Goal: Transaction & Acquisition: Purchase product/service

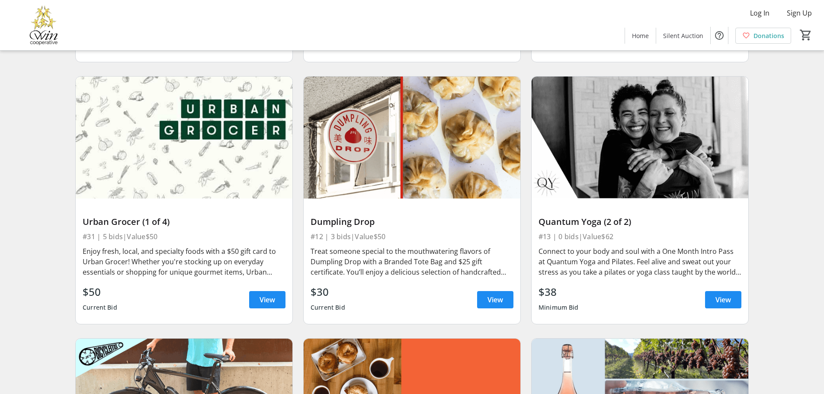
scroll to position [2206, 0]
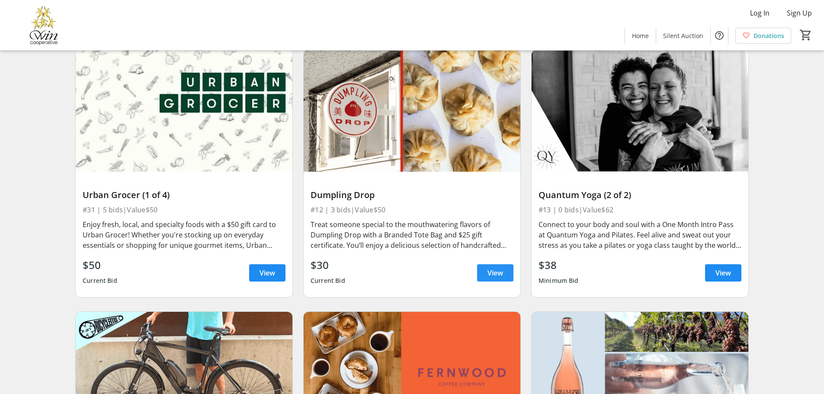
click at [493, 268] on span "View" at bounding box center [495, 273] width 16 height 10
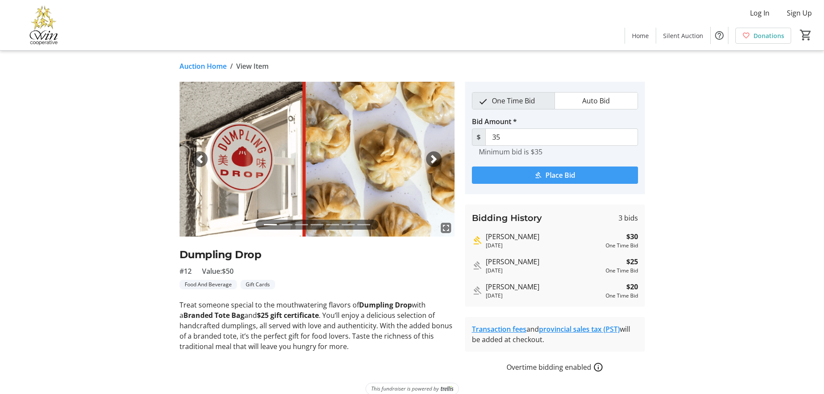
click at [543, 176] on span "submit" at bounding box center [555, 175] width 166 height 21
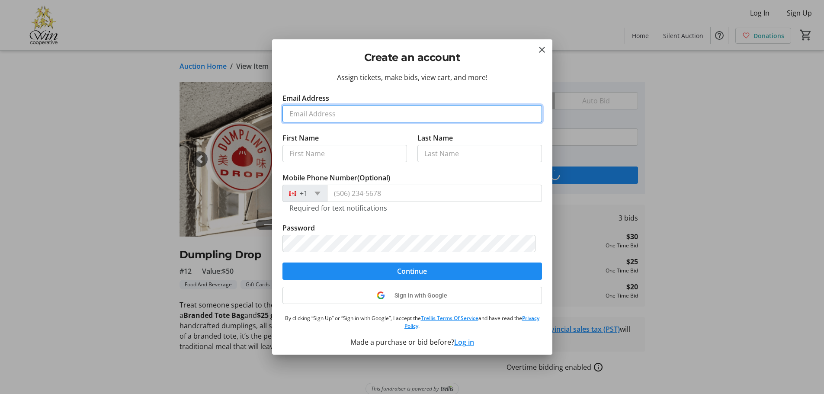
click at [355, 117] on input "Email Address" at bounding box center [411, 113] width 259 height 17
type input "swallowgvpl@yahoo.ca"
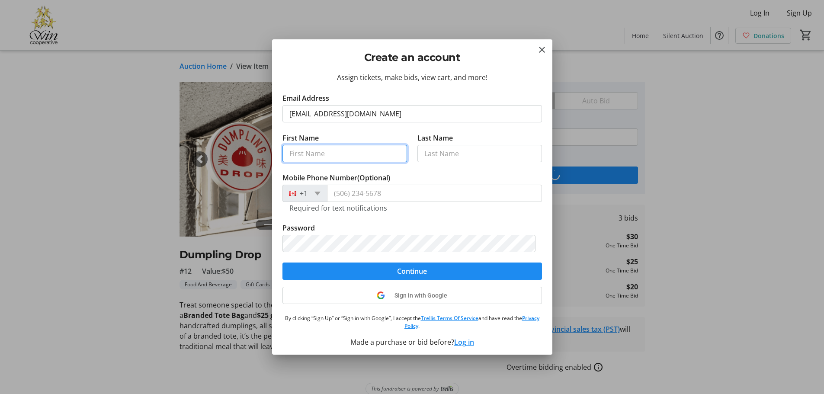
type input "Peggy"
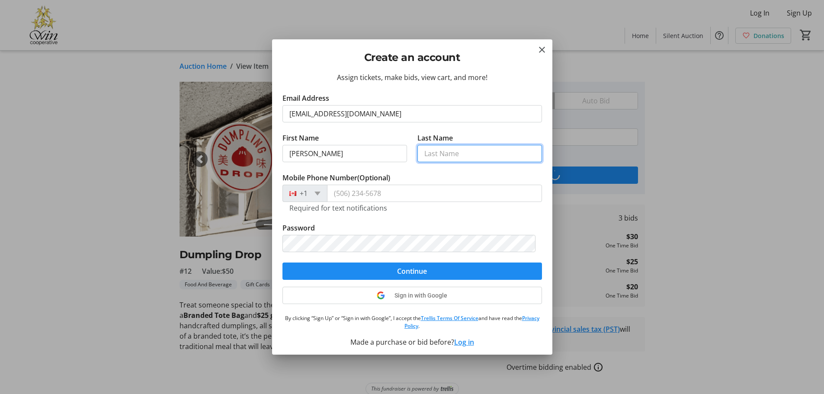
type input "howard"
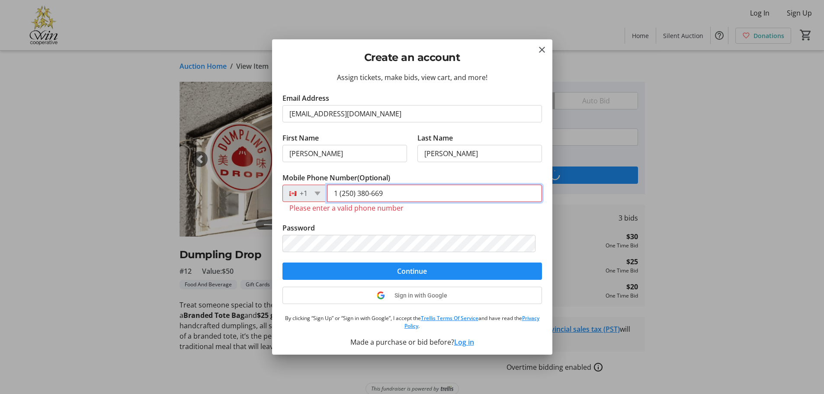
click at [387, 194] on input "1 (250) 380-669" at bounding box center [434, 193] width 215 height 17
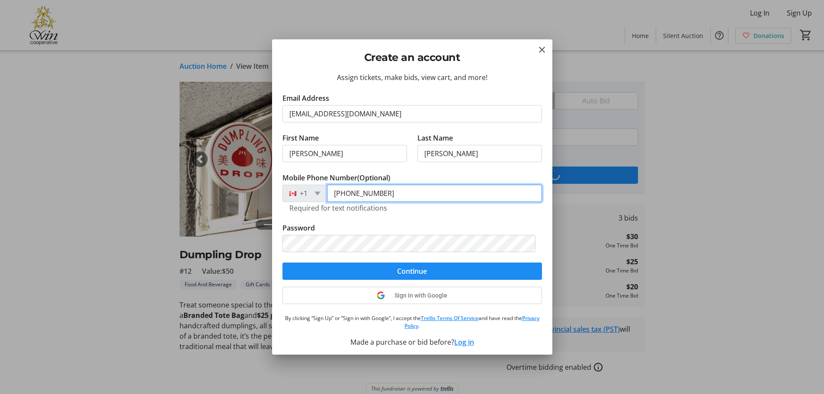
type input "1 (250) 380-6693"
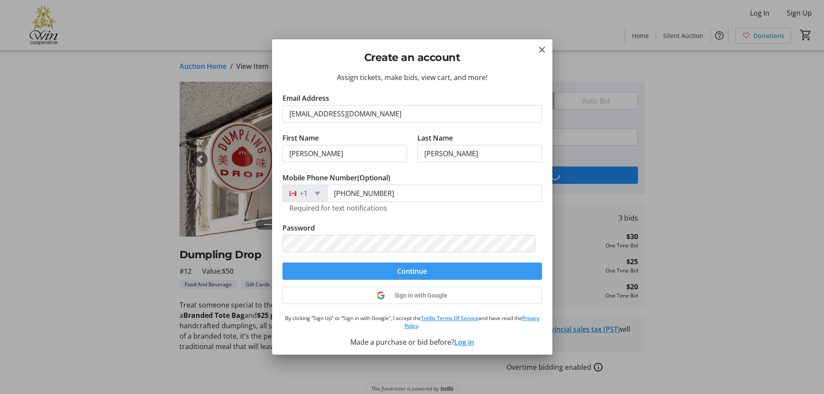
click at [419, 269] on span "Continue" at bounding box center [412, 271] width 30 height 10
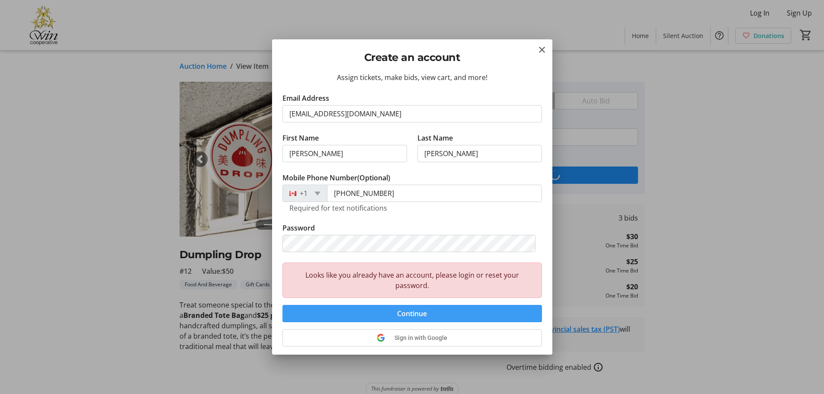
click at [415, 314] on span "Continue" at bounding box center [412, 313] width 30 height 10
click at [462, 313] on span "submit" at bounding box center [411, 313] width 259 height 21
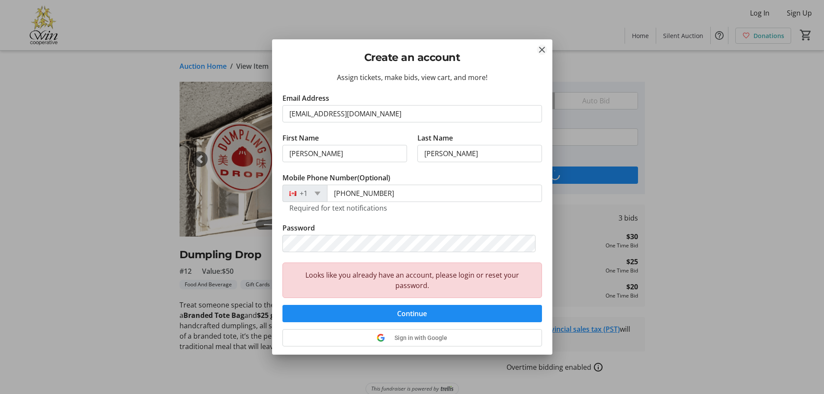
click at [539, 48] on mat-icon "Close" at bounding box center [542, 50] width 10 height 10
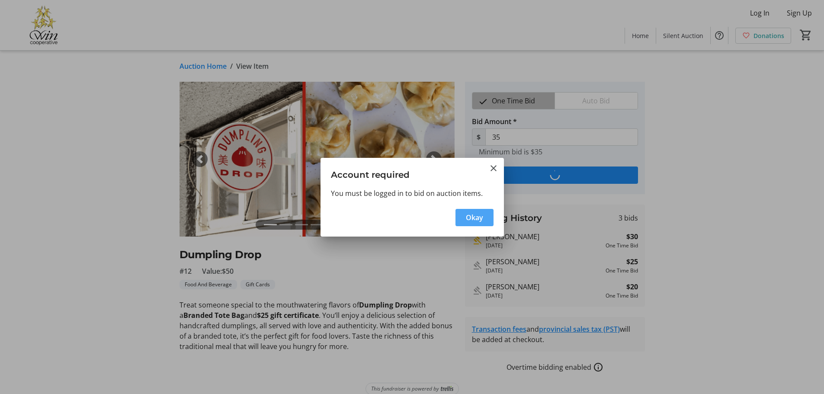
click at [483, 216] on span "button" at bounding box center [474, 217] width 38 height 21
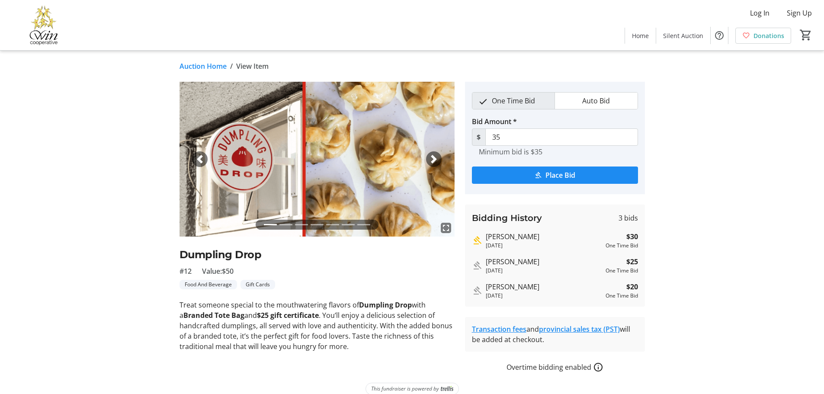
click at [735, 112] on tr-auction-item-details-ui "Auction Home / View Item fullscreen fullscreen fullscreen fullscreen fullscreen…" at bounding box center [412, 228] width 824 height 355
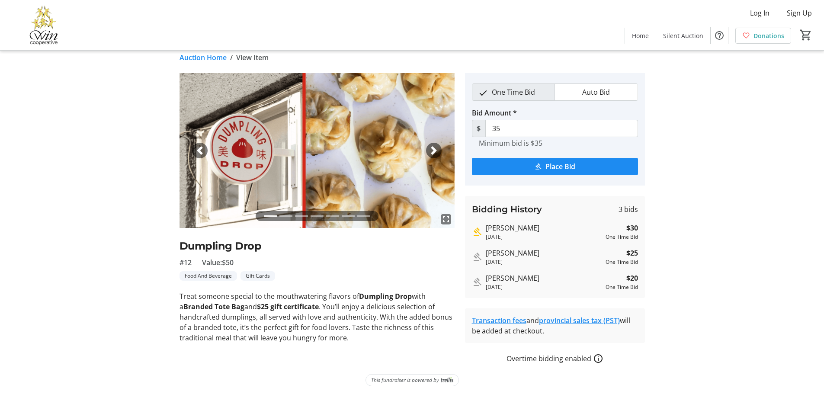
scroll to position [11, 0]
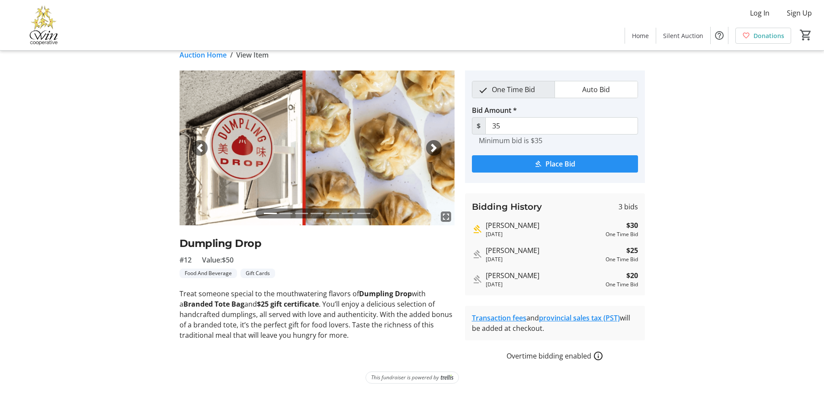
click at [579, 166] on span "submit" at bounding box center [555, 164] width 166 height 21
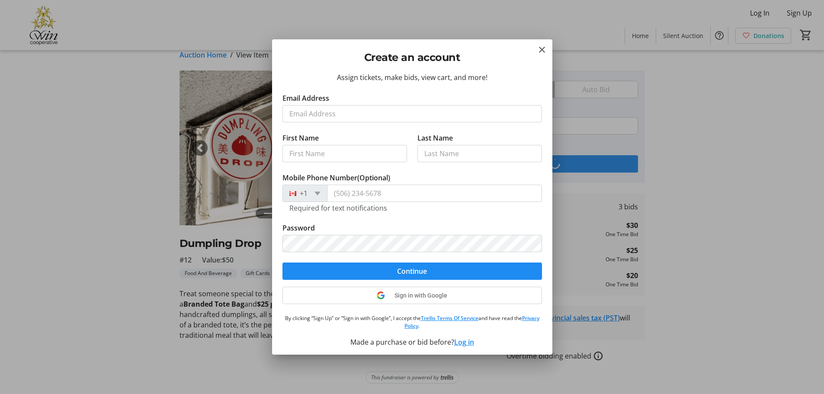
scroll to position [0, 0]
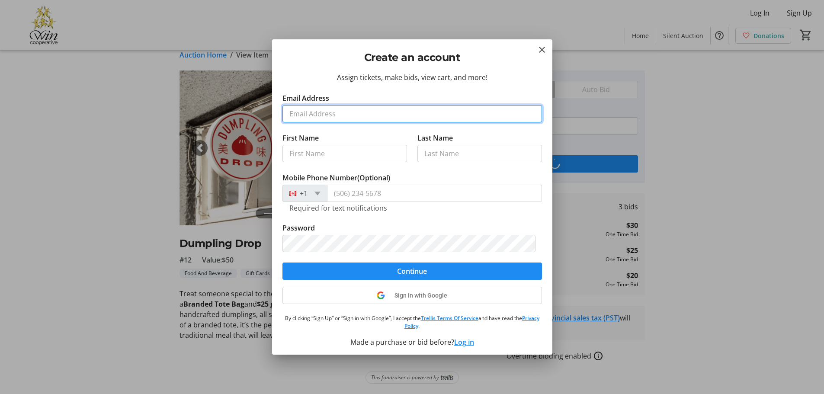
click at [378, 120] on input "Email Address" at bounding box center [411, 113] width 259 height 17
type input "swallowgvpl@yahoo.ca"
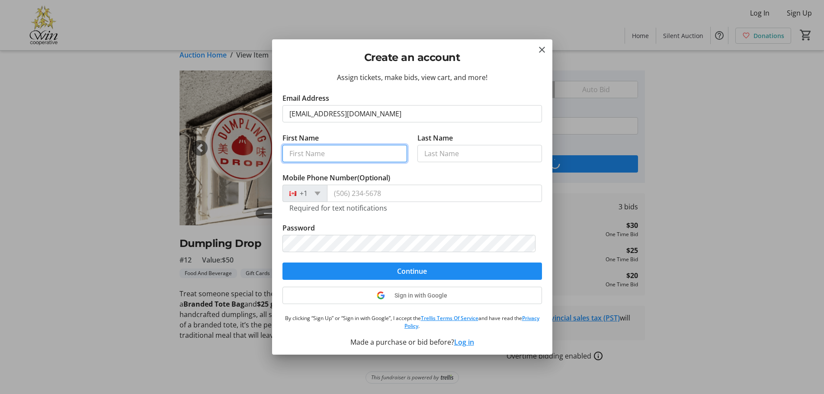
type input "Peggy Ann"
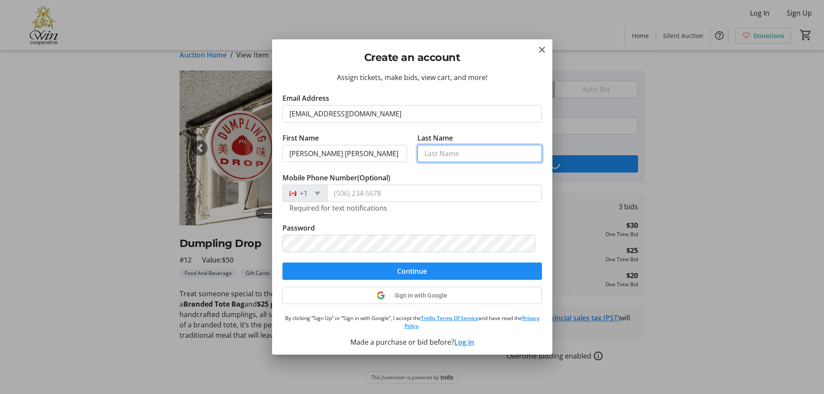
type input "Howard"
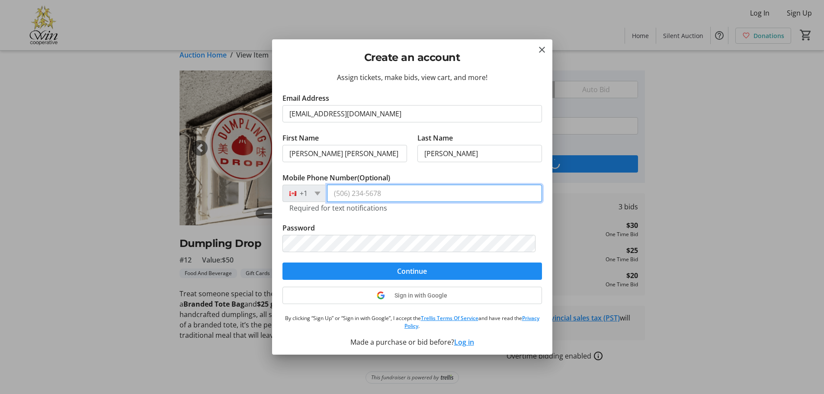
type input "(250) 380-6693"
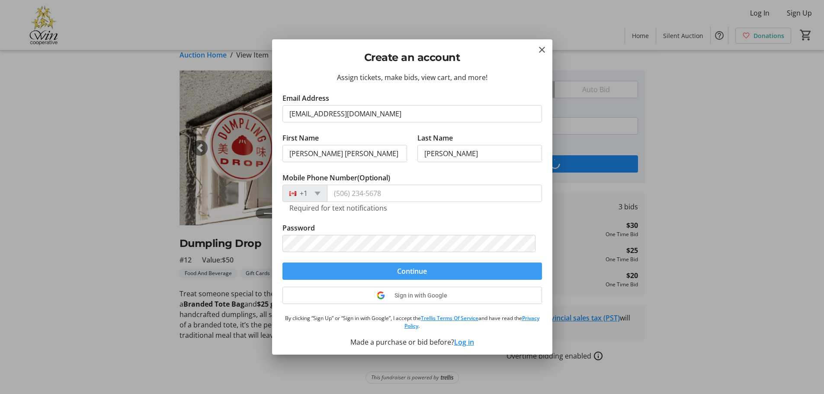
click at [417, 275] on span "Continue" at bounding box center [412, 271] width 30 height 10
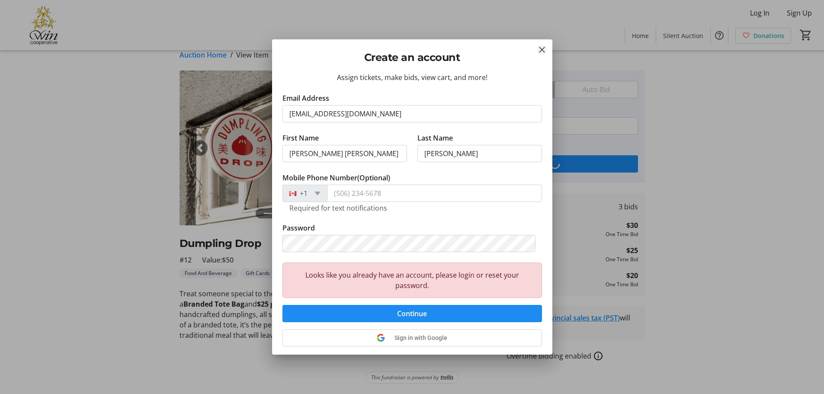
click at [0, 0] on tr-donor-auth-dialog-ui "Create an account Assign tickets, make bids, view cart, and more! Email Address…" at bounding box center [0, 0] width 0 height 0
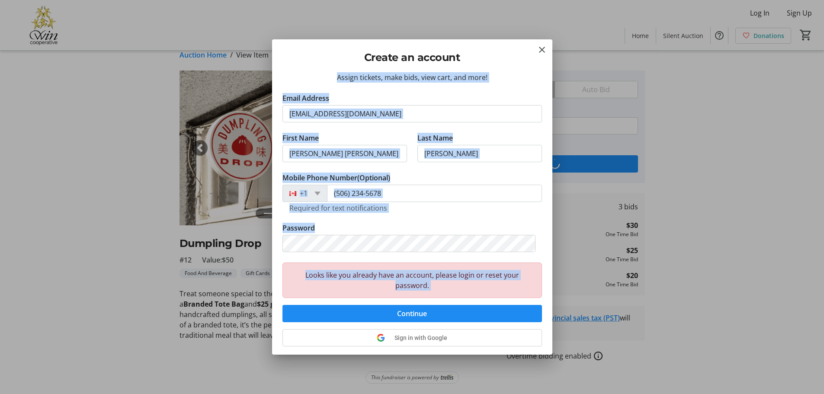
click at [539, 44] on div "Create an account" at bounding box center [412, 55] width 280 height 32
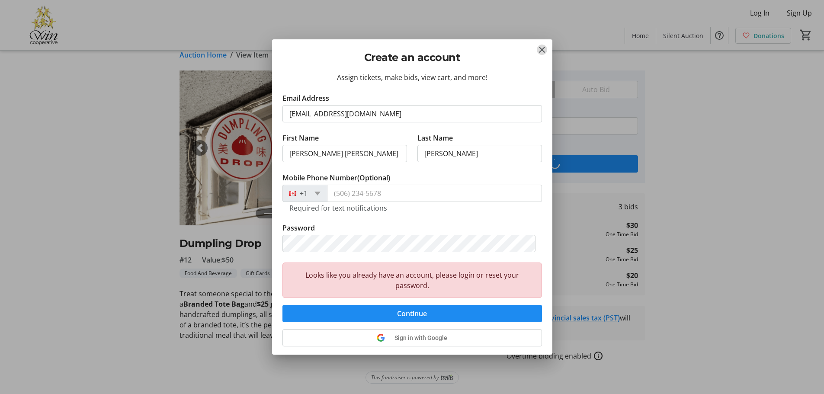
click at [542, 48] on mat-icon "Close" at bounding box center [542, 50] width 10 height 10
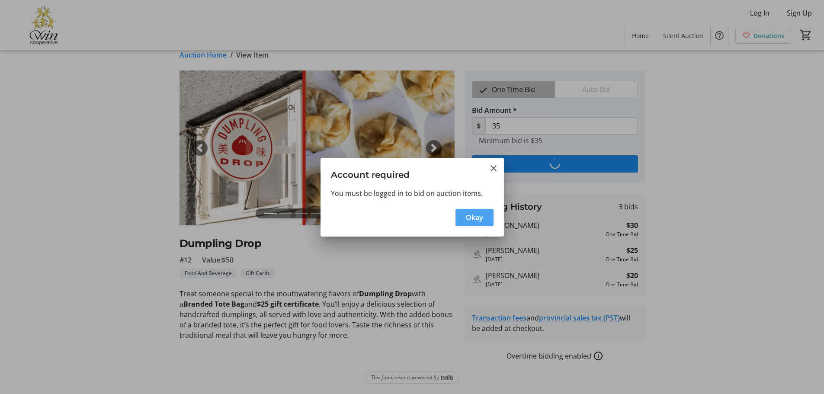
click at [474, 216] on span "Okay" at bounding box center [474, 217] width 17 height 10
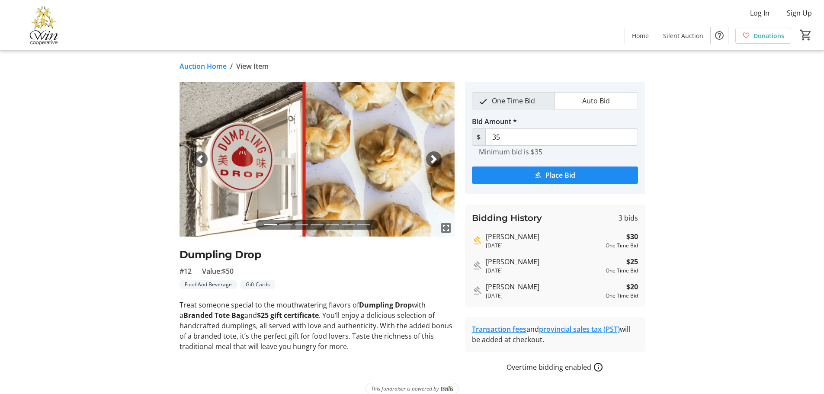
scroll to position [11, 0]
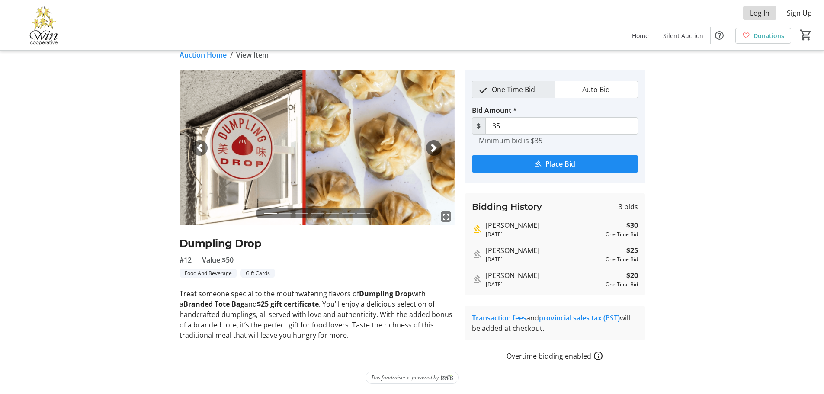
click at [759, 12] on span "Log In" at bounding box center [759, 13] width 19 height 10
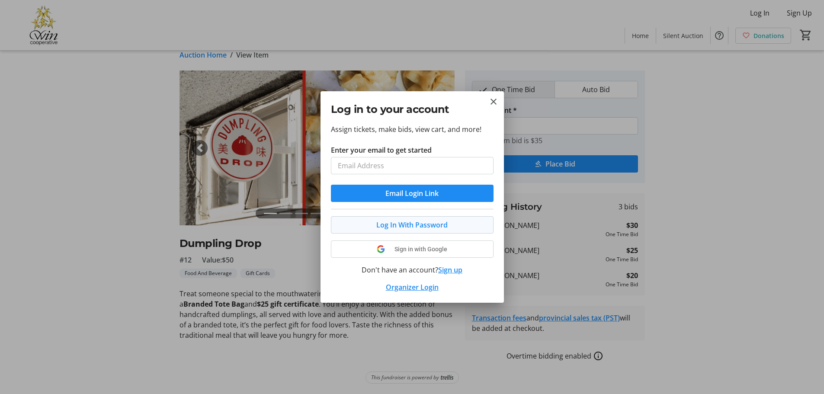
type input "swallowgvpl@yahoo.ca"
click at [434, 224] on span "Log In With Password" at bounding box center [411, 225] width 71 height 10
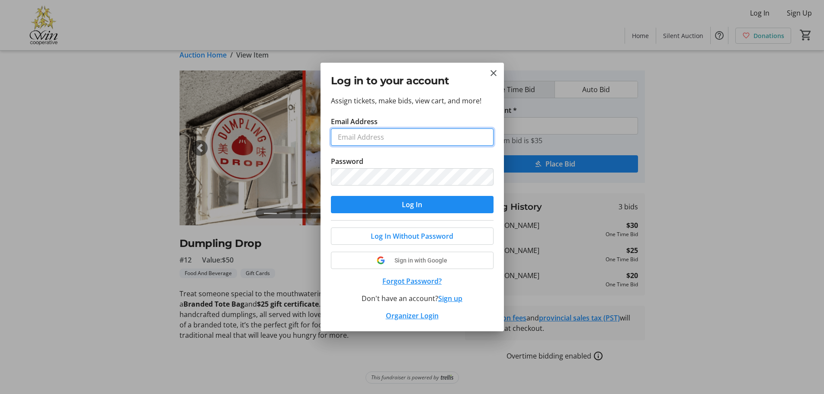
type input "swallowgvpl@yahoo.ca"
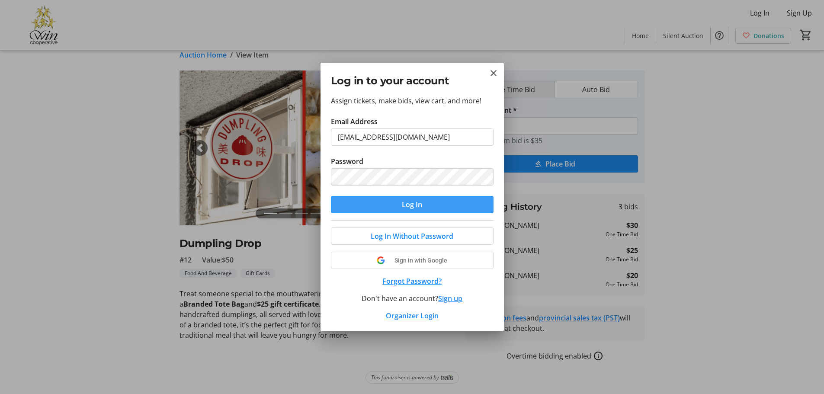
click at [439, 202] on span "submit" at bounding box center [412, 204] width 163 height 21
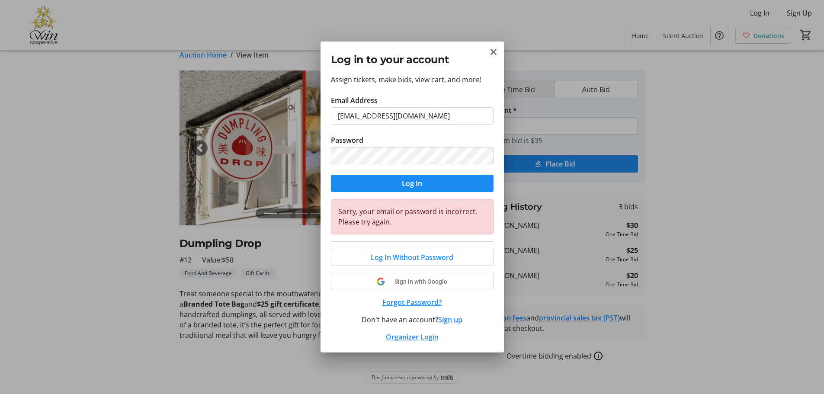
click at [492, 48] on mat-icon "Close" at bounding box center [493, 52] width 10 height 10
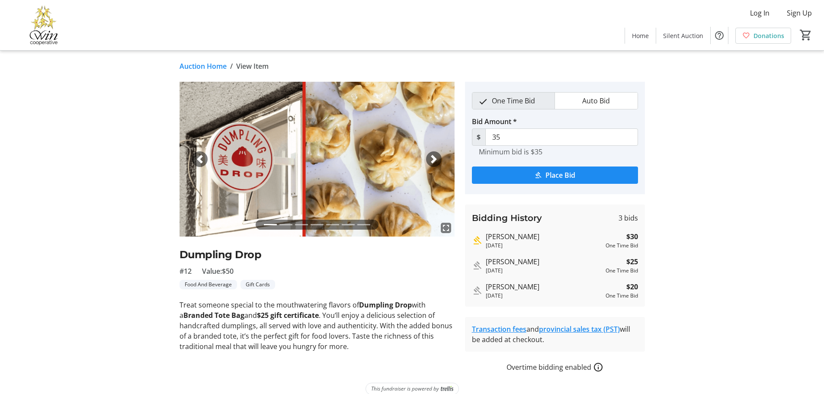
scroll to position [11, 0]
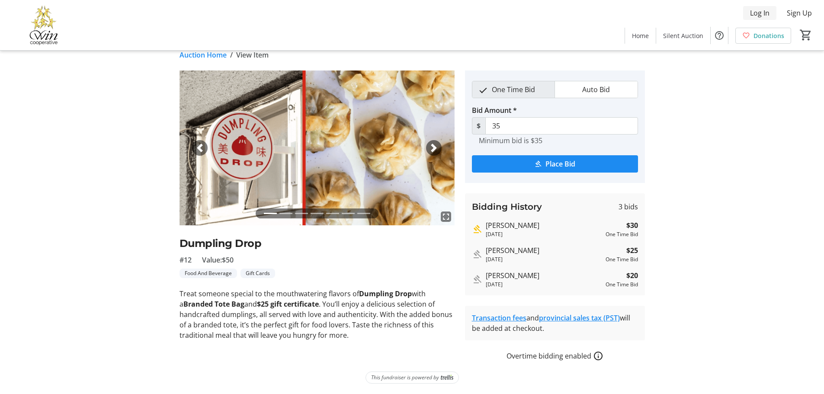
click at [760, 13] on span "Log In" at bounding box center [759, 13] width 19 height 10
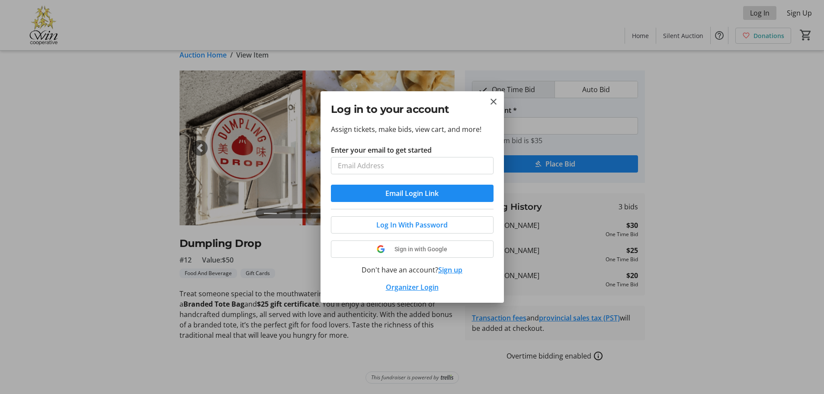
scroll to position [0, 0]
click at [364, 165] on input "Enter your email to get started" at bounding box center [412, 165] width 163 height 17
type input "howard.peggya@shaw.ca"
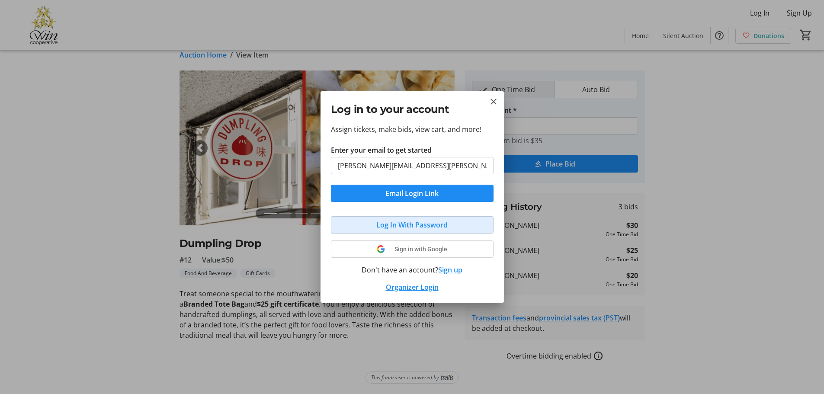
click at [439, 222] on span "Log In With Password" at bounding box center [411, 225] width 71 height 10
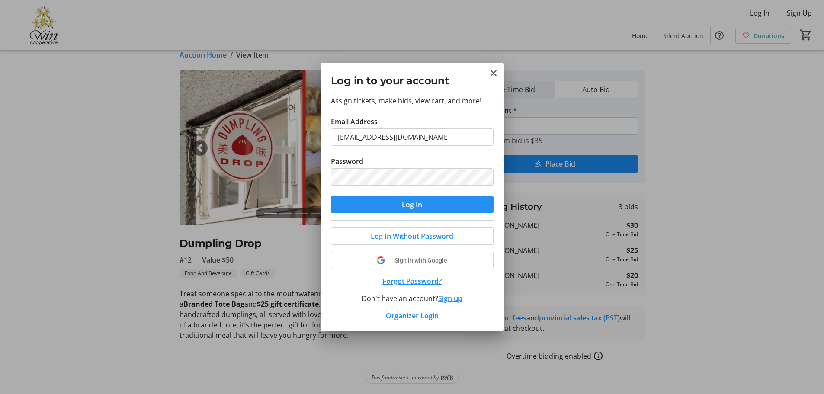
click at [448, 208] on span "submit" at bounding box center [412, 204] width 163 height 21
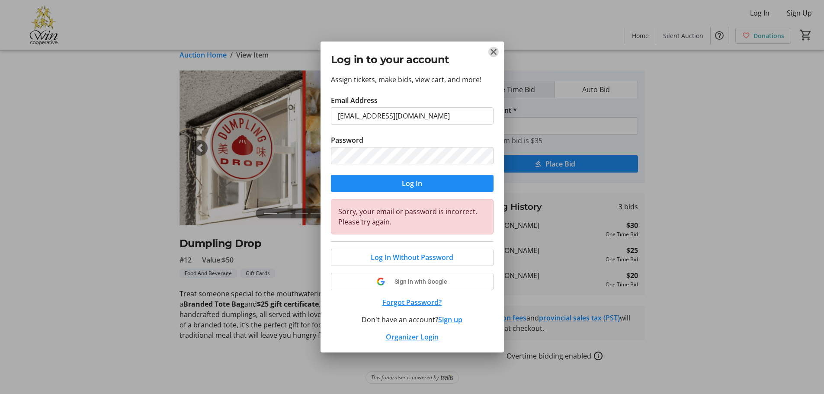
click at [493, 49] on mat-icon "Close" at bounding box center [493, 52] width 10 height 10
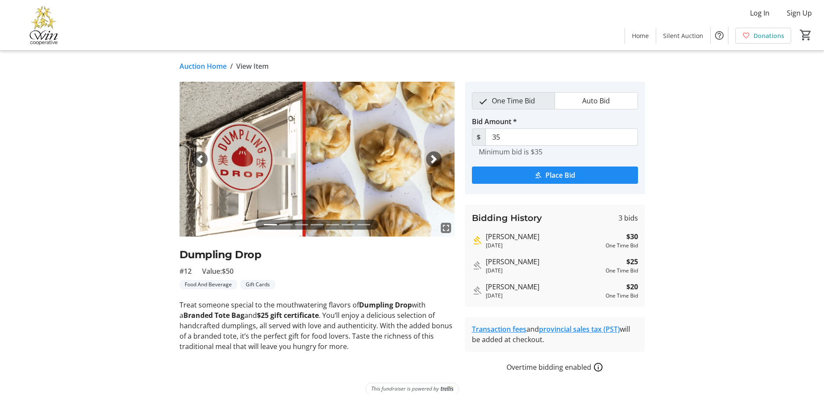
scroll to position [11, 0]
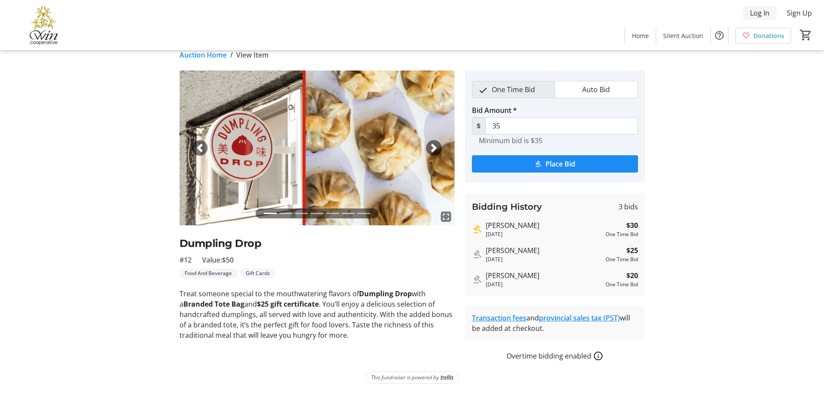
click at [756, 12] on span "Log In" at bounding box center [759, 13] width 19 height 10
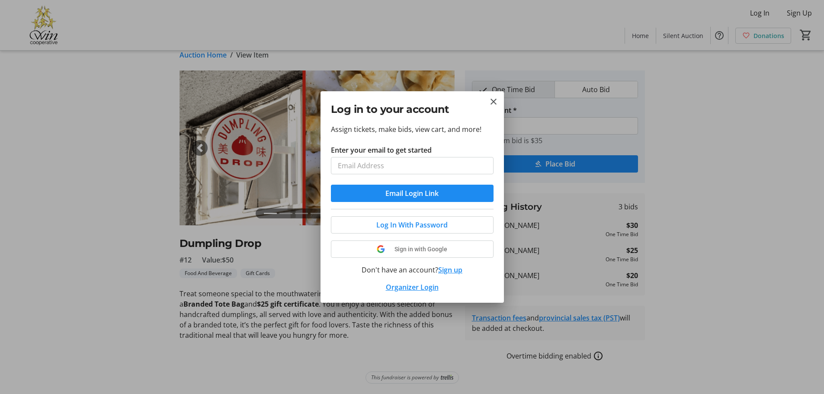
scroll to position [0, 0]
type input "swallowgvpl@yahoo.ca"
click at [446, 192] on span "submit" at bounding box center [412, 193] width 163 height 21
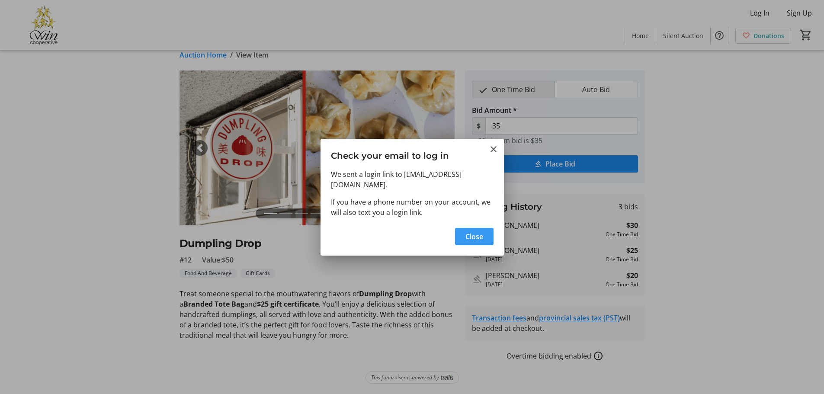
click at [482, 231] on span "Close" at bounding box center [474, 236] width 18 height 10
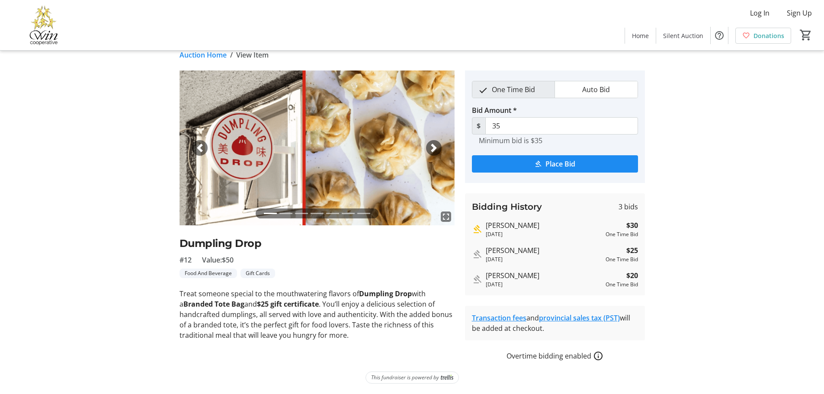
scroll to position [11, 0]
type input "40"
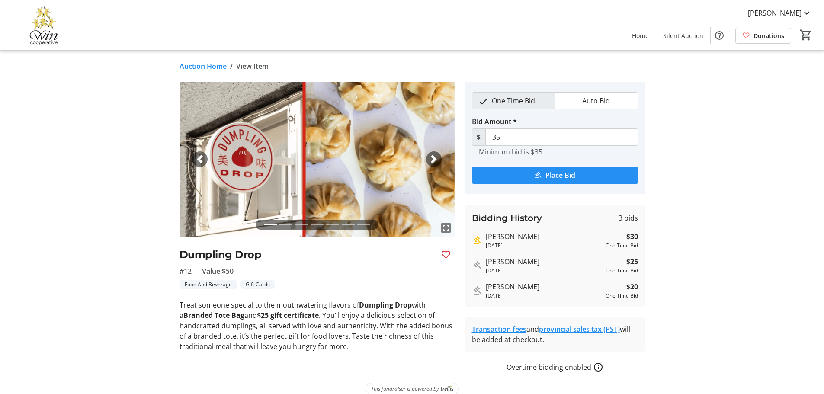
click at [555, 175] on span "Place Bid" at bounding box center [560, 175] width 30 height 10
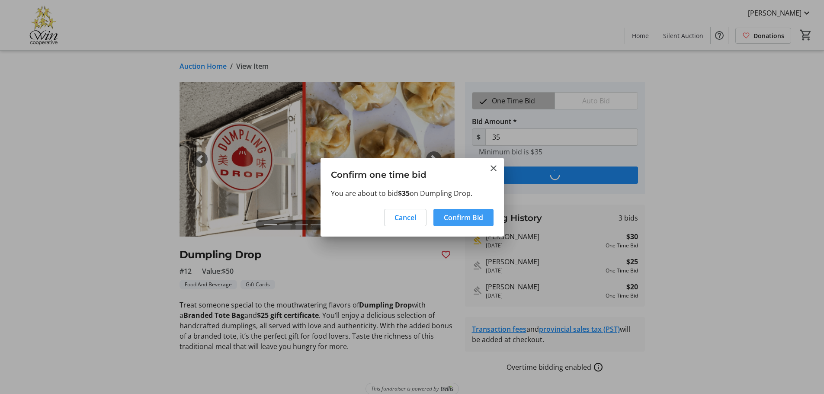
click at [469, 219] on span "Confirm Bid" at bounding box center [463, 217] width 39 height 10
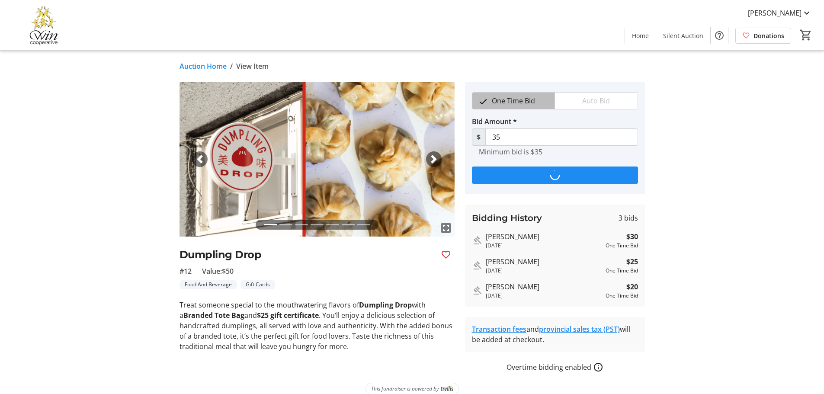
type input "40"
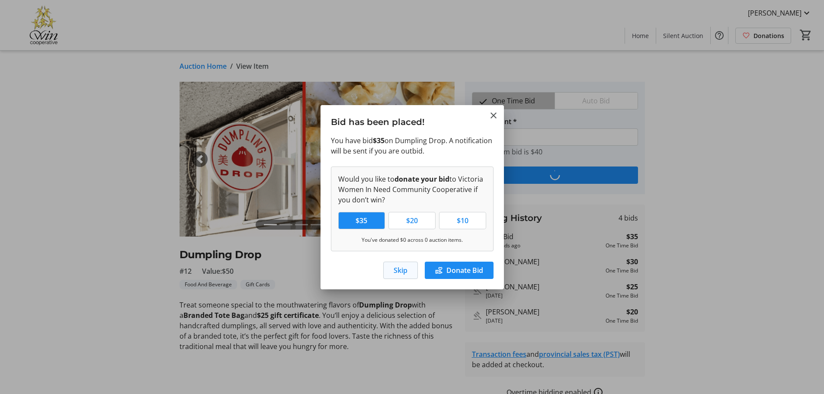
click at [400, 269] on span "Skip" at bounding box center [401, 270] width 14 height 10
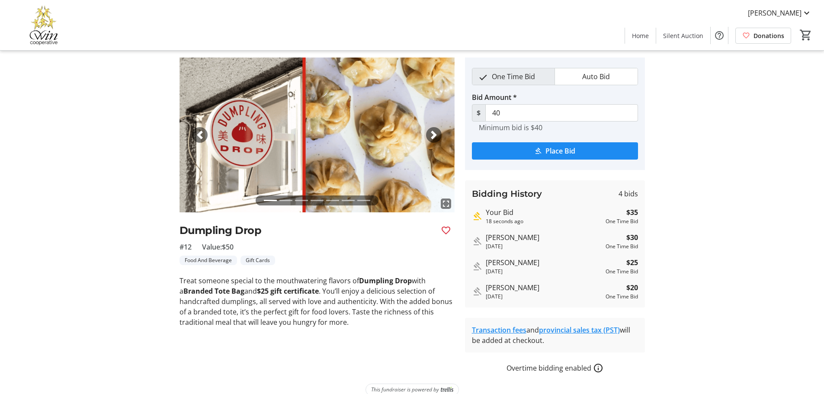
scroll to position [36, 0]
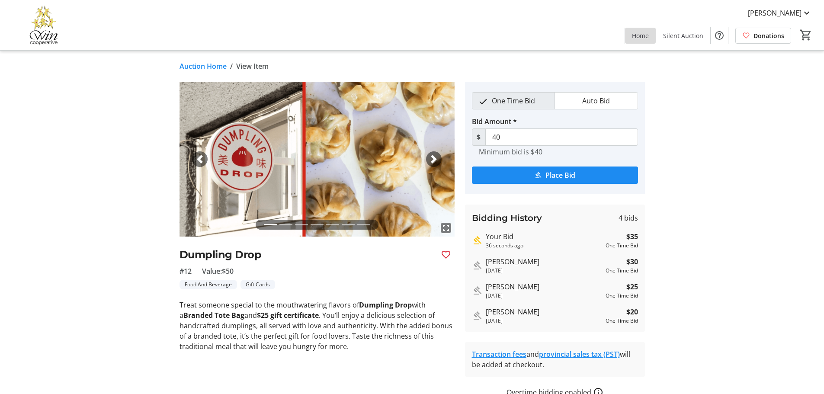
click at [646, 34] on span "Home" at bounding box center [640, 35] width 17 height 9
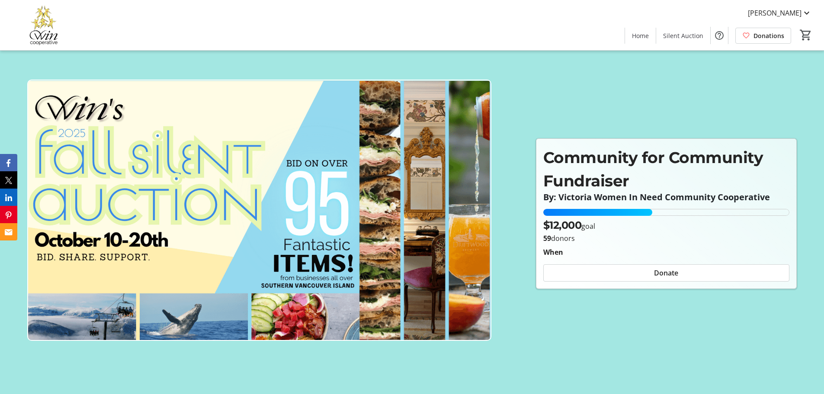
click at [288, 234] on img at bounding box center [259, 210] width 464 height 261
click at [270, 190] on img at bounding box center [259, 210] width 464 height 261
click at [322, 279] on img at bounding box center [259, 210] width 464 height 261
click at [323, 260] on img at bounding box center [259, 210] width 464 height 261
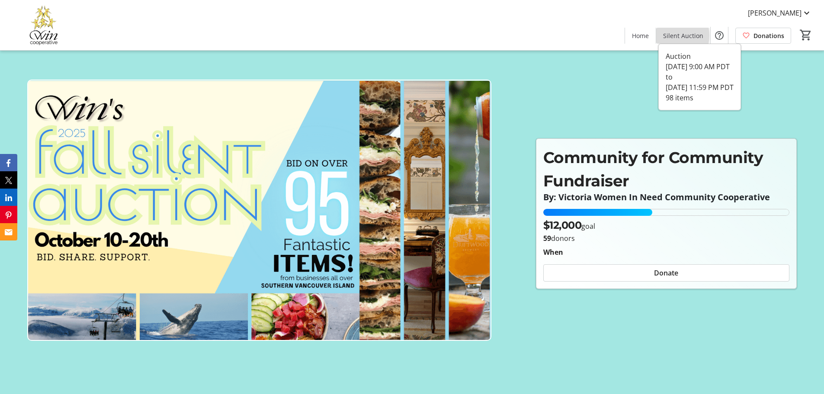
click at [671, 35] on span "Silent Auction" at bounding box center [683, 35] width 40 height 9
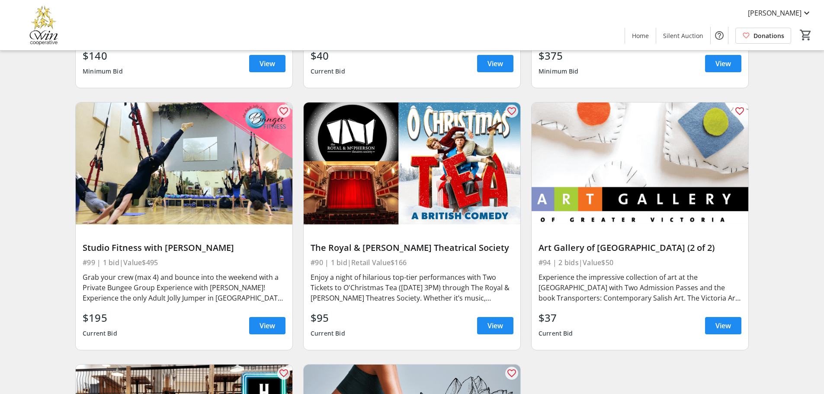
scroll to position [8260, 0]
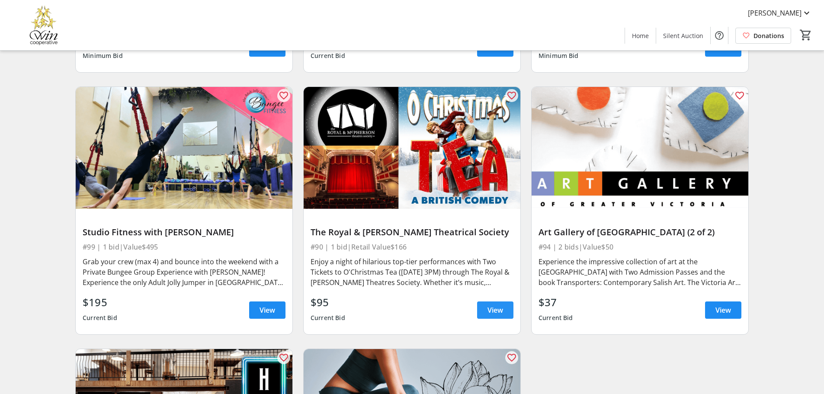
click at [495, 305] on span "View" at bounding box center [495, 310] width 16 height 10
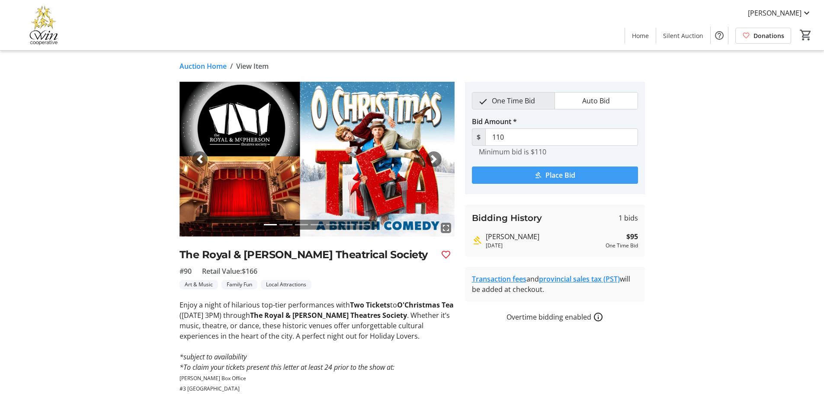
click at [595, 173] on span "submit" at bounding box center [555, 175] width 166 height 21
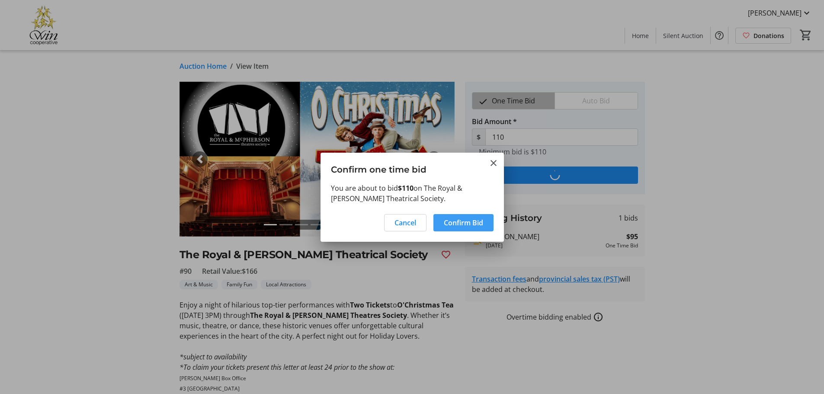
click at [470, 219] on span "Confirm Bid" at bounding box center [463, 223] width 39 height 10
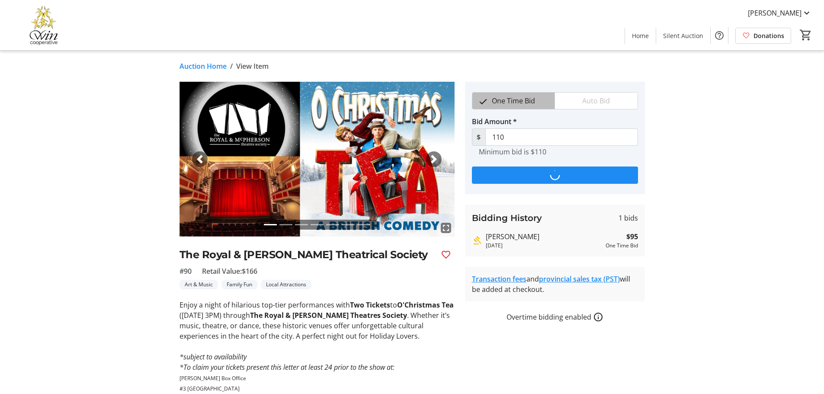
type input "125"
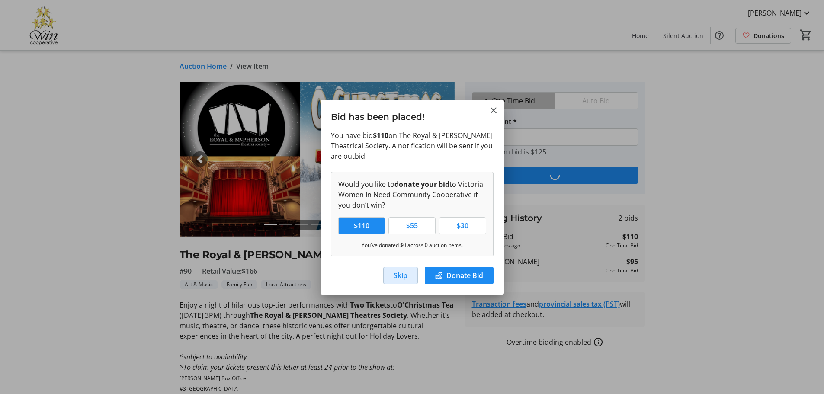
click at [397, 275] on span "Skip" at bounding box center [401, 275] width 14 height 10
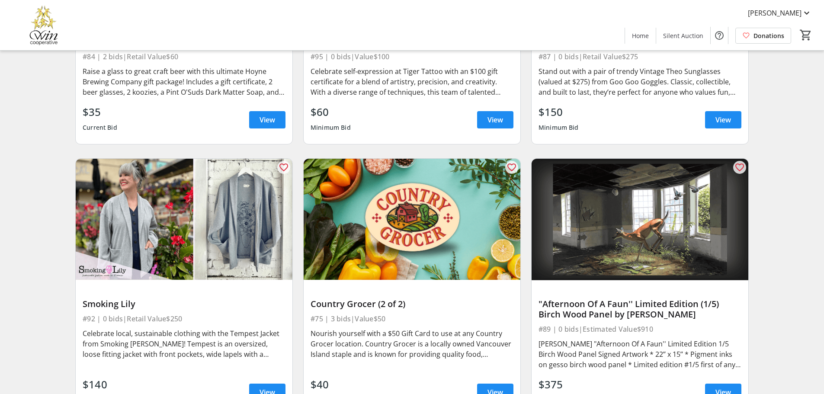
scroll to position [7787, 0]
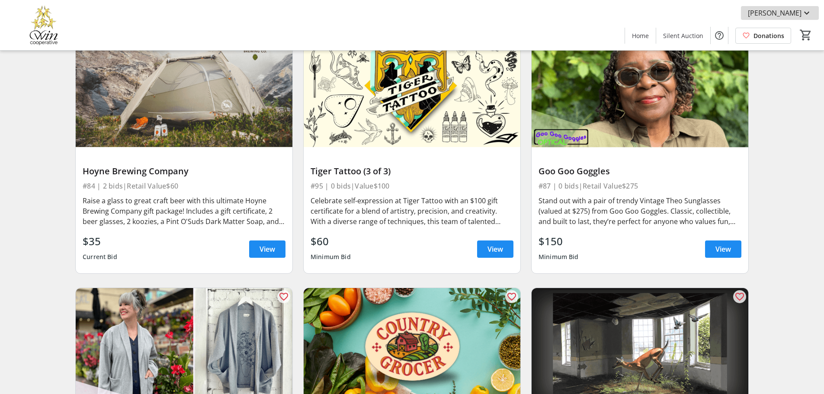
click at [794, 11] on span "[PERSON_NAME]" at bounding box center [775, 13] width 54 height 10
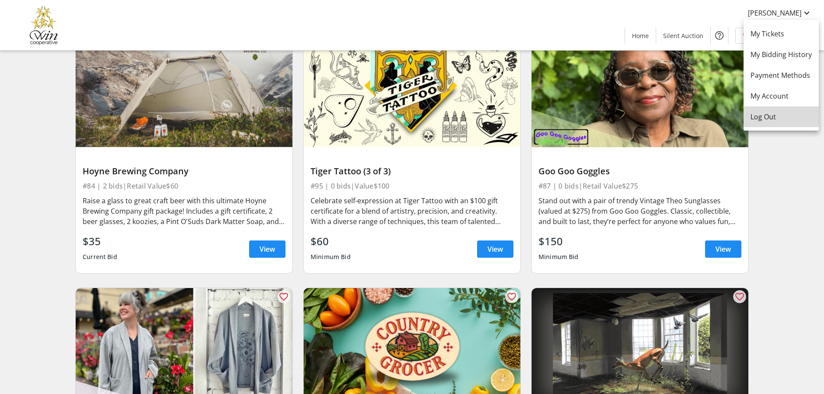
click at [769, 115] on span "Log Out" at bounding box center [780, 117] width 61 height 10
